Goal: Find specific page/section: Find specific page/section

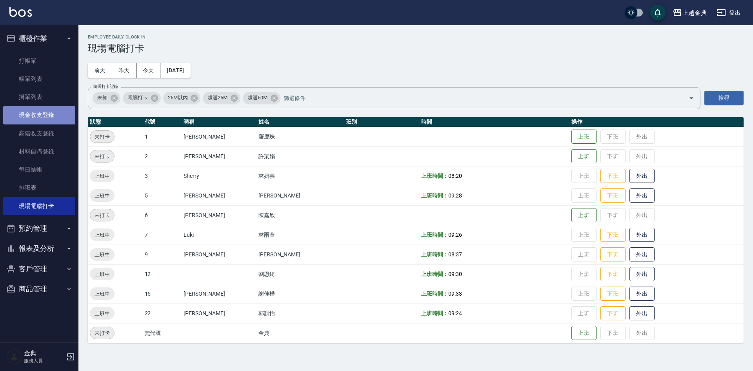
click at [37, 118] on link "現金收支登錄" at bounding box center [39, 115] width 72 height 18
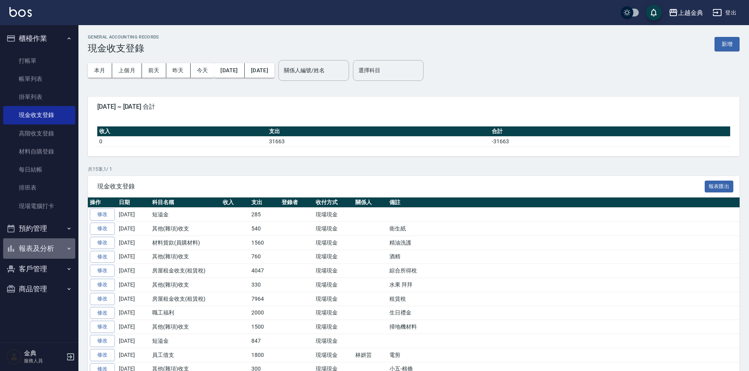
click at [49, 248] on button "報表及分析" at bounding box center [39, 248] width 72 height 20
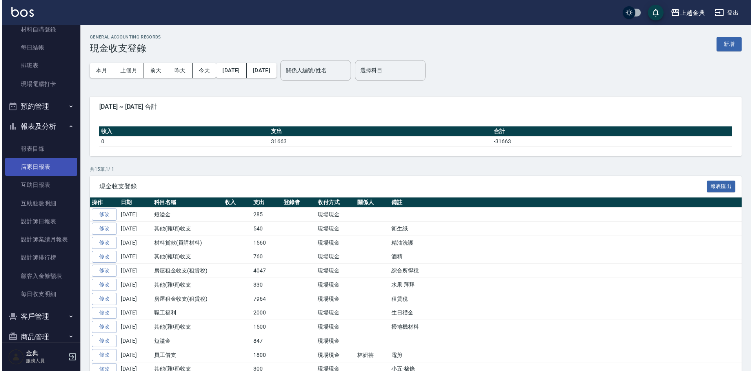
scroll to position [130, 0]
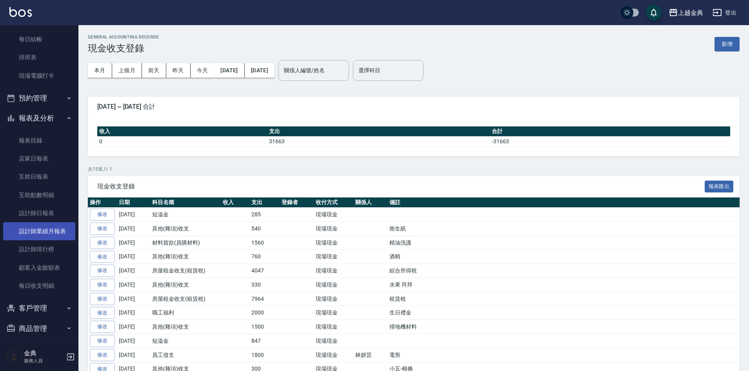
click at [56, 235] on link "設計師業績月報表" at bounding box center [39, 231] width 72 height 18
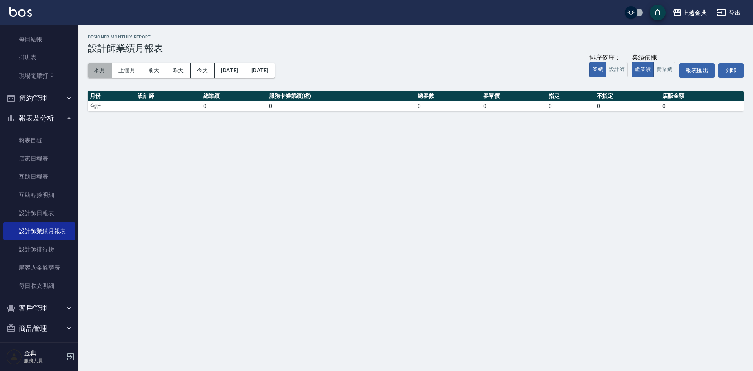
click at [98, 71] on button "本月" at bounding box center [100, 70] width 24 height 15
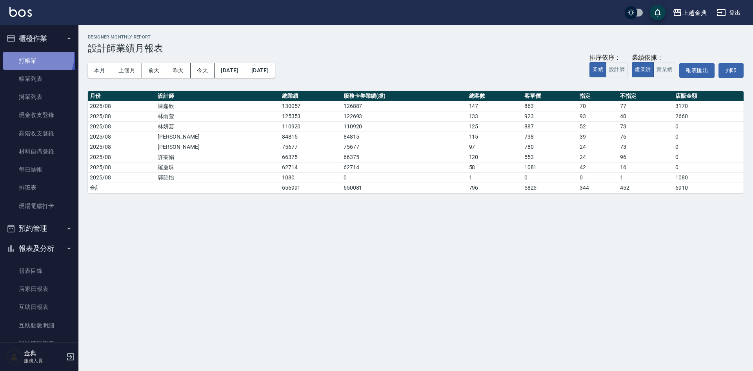
click at [34, 56] on link "打帳單" at bounding box center [39, 61] width 72 height 18
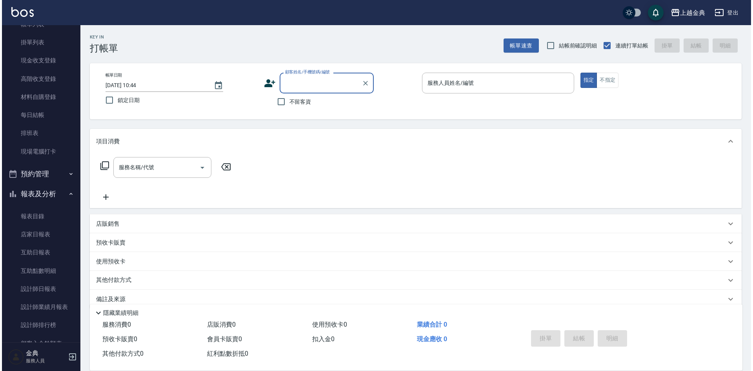
scroll to position [136, 0]
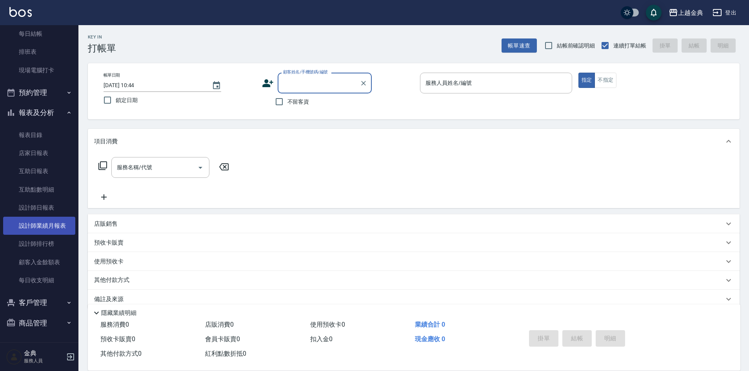
click at [45, 223] on link "設計師業績月報表" at bounding box center [39, 225] width 72 height 18
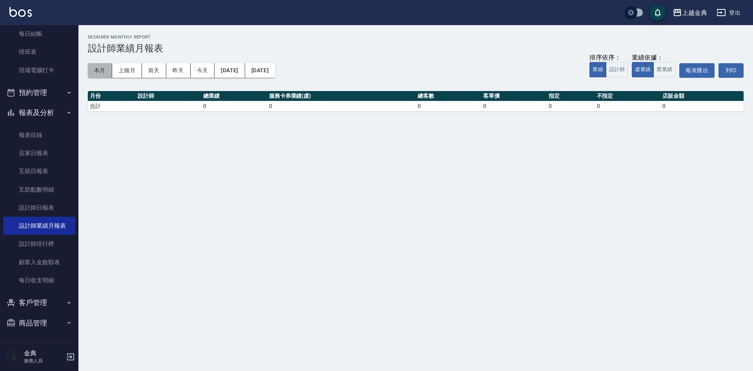
click at [104, 65] on button "本月" at bounding box center [100, 70] width 24 height 15
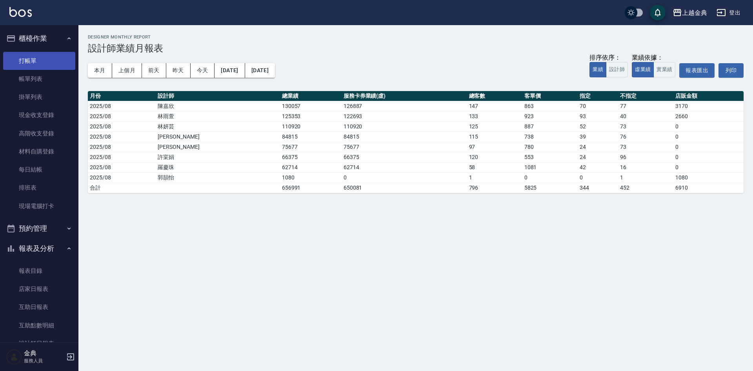
click at [33, 56] on link "打帳單" at bounding box center [39, 61] width 72 height 18
